Goal: Navigation & Orientation: Understand site structure

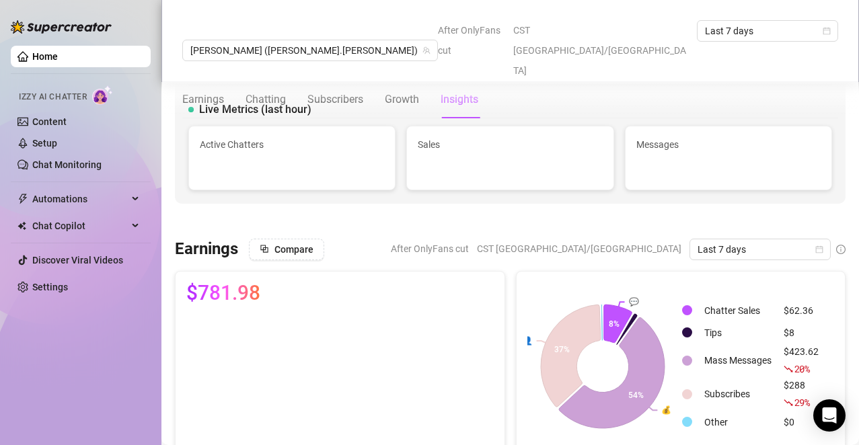
scroll to position [477, 0]
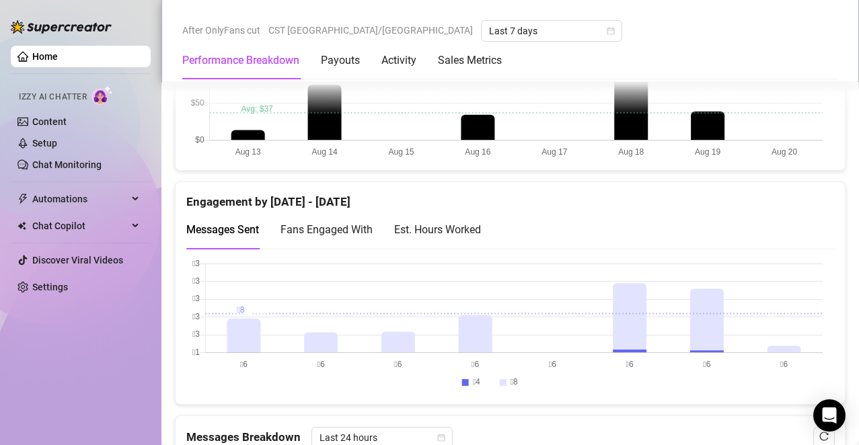
scroll to position [839, 0]
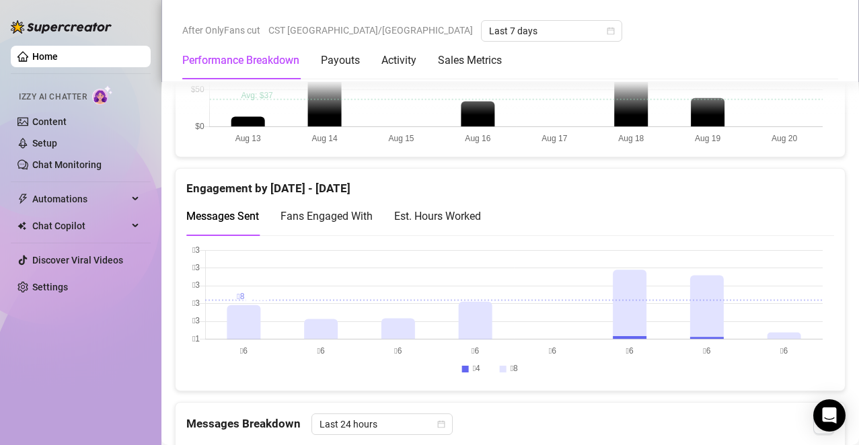
click at [462, 218] on div "Est. Hours Worked" at bounding box center [437, 216] width 87 height 17
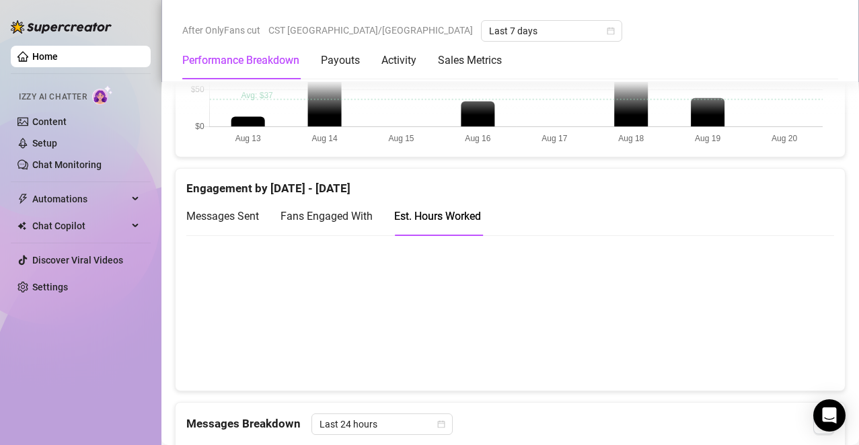
click at [222, 211] on span "Messages Sent" at bounding box center [222, 216] width 73 height 13
